Goal: Transaction & Acquisition: Subscribe to service/newsletter

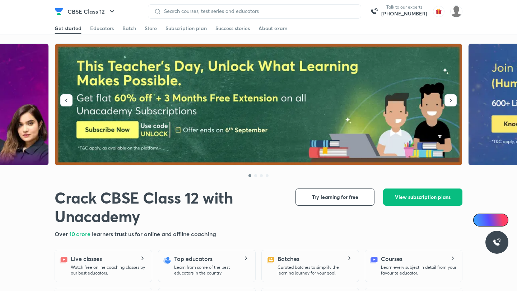
click at [93, 9] on button "CBSE Class 12" at bounding box center [91, 11] width 57 height 14
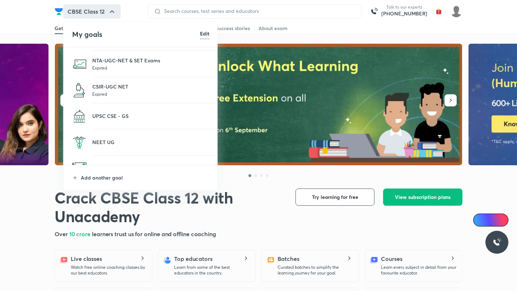
scroll to position [67, 0]
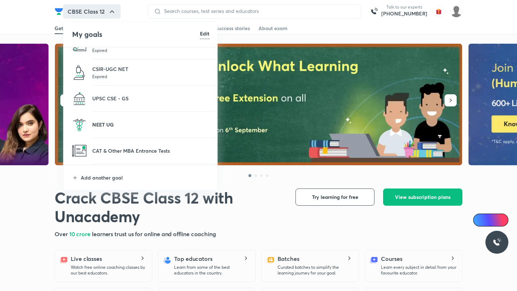
click at [103, 124] on p "NEET UG" at bounding box center [150, 125] width 117 height 8
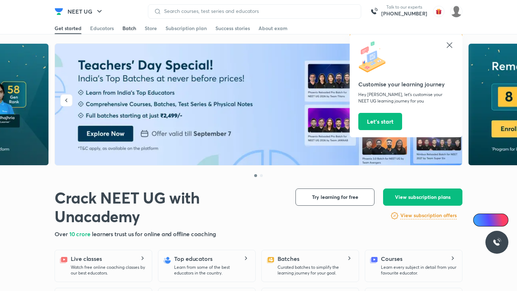
click at [129, 27] on div "Batch" at bounding box center [129, 28] width 14 height 7
click at [451, 47] on icon at bounding box center [448, 44] width 5 height 5
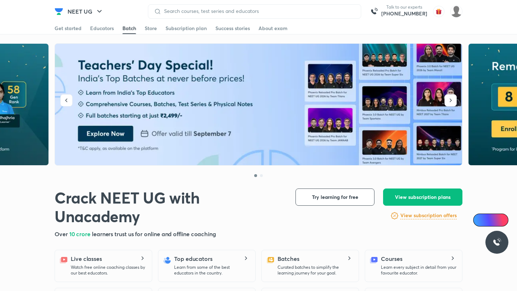
click at [131, 30] on div "Batch" at bounding box center [129, 28] width 14 height 7
click at [117, 25] on div "Get started Educators Batch Store Subscription plan Success stories About exam" at bounding box center [258, 28] width 407 height 11
click at [124, 25] on div "Batch" at bounding box center [129, 28] width 14 height 7
click at [129, 26] on div "Batch" at bounding box center [129, 28] width 14 height 7
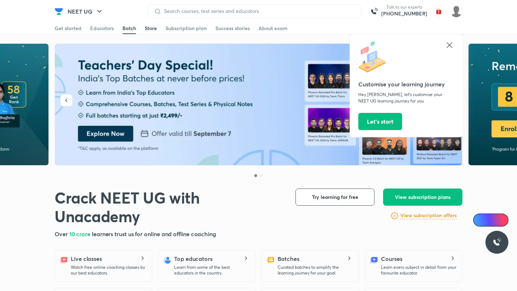
click at [154, 30] on div "Store" at bounding box center [151, 28] width 12 height 7
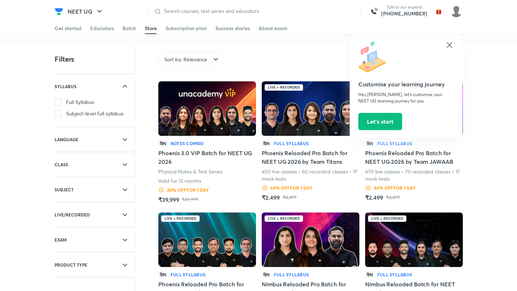
click at [195, 102] on img at bounding box center [207, 108] width 98 height 55
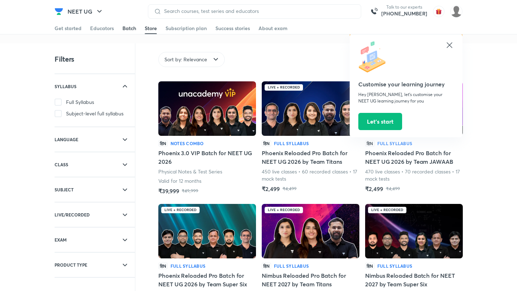
click at [128, 33] on link "Batch" at bounding box center [129, 28] width 14 height 11
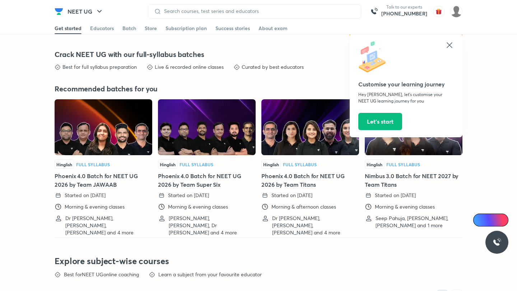
scroll to position [1720, 0]
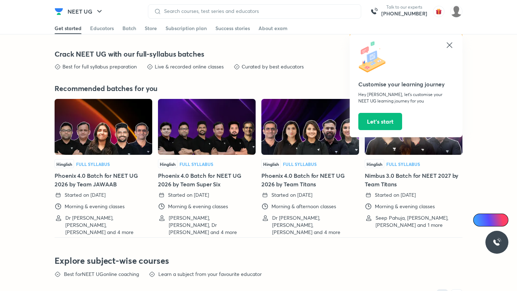
click at [100, 132] on img at bounding box center [104, 127] width 98 height 56
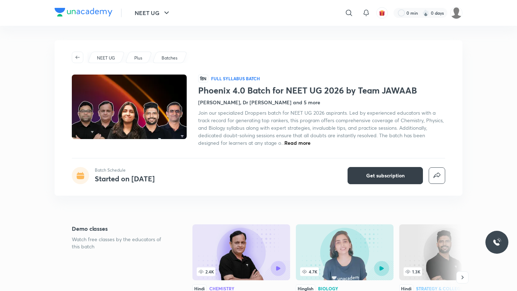
click at [375, 174] on span "Get subscription" at bounding box center [385, 175] width 38 height 7
